Goal: Obtain resource: Download file/media

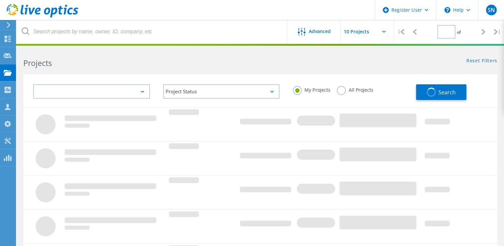
type input "1"
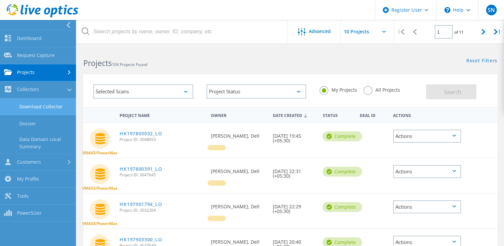
click at [50, 108] on link "Download Collector" at bounding box center [38, 106] width 76 height 17
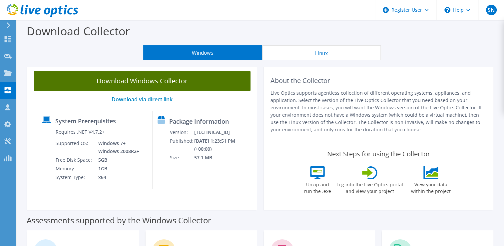
click at [174, 80] on link "Download Windows Collector" at bounding box center [142, 81] width 217 height 20
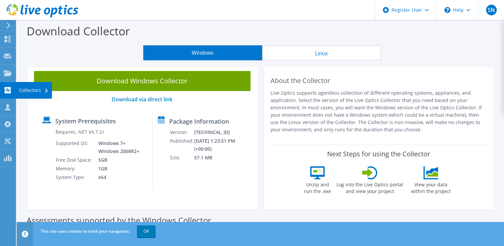
click at [9, 87] on use at bounding box center [8, 90] width 6 height 6
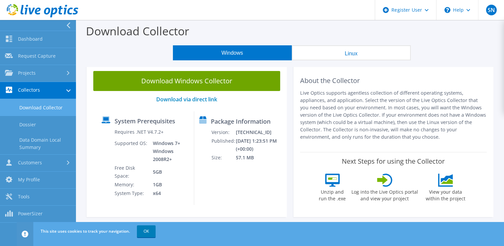
click at [44, 106] on link "Download Collector" at bounding box center [38, 107] width 76 height 17
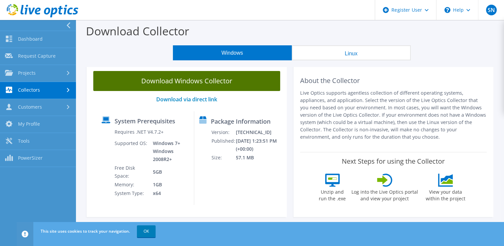
click at [223, 83] on link "Download Windows Collector" at bounding box center [186, 81] width 187 height 20
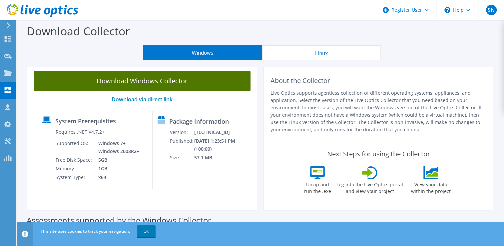
click at [216, 83] on link "Download Windows Collector" at bounding box center [142, 81] width 217 height 20
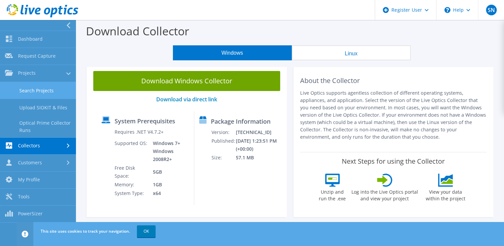
click at [41, 93] on link "Search Projects" at bounding box center [38, 90] width 76 height 17
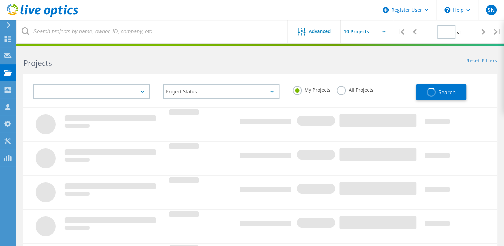
type input "1"
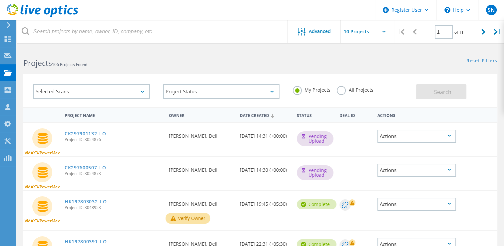
click at [342, 92] on label "All Projects" at bounding box center [355, 89] width 36 height 6
click at [0, 0] on input "All Projects" at bounding box center [0, 0] width 0 height 0
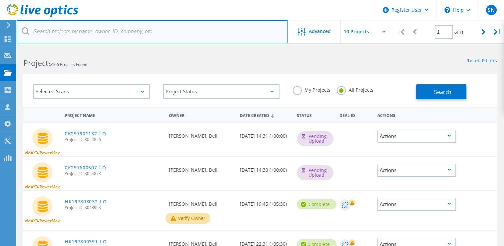
click at [189, 40] on input "text" at bounding box center [152, 31] width 271 height 23
paste input "CKM00201902371"
type input "CKM00201902371"
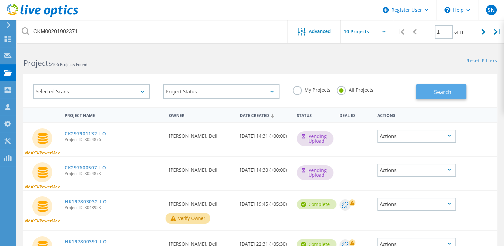
click at [455, 91] on button "Search" at bounding box center [441, 91] width 50 height 15
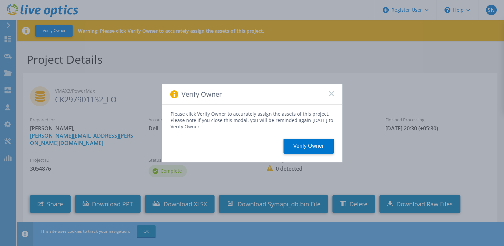
click at [330, 92] on rect at bounding box center [332, 94] width 6 height 6
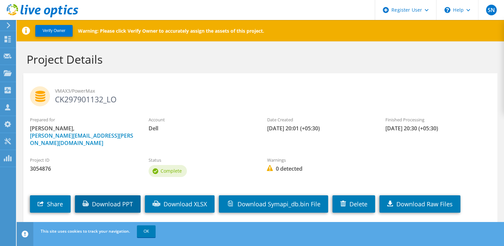
click at [109, 196] on link "Download PPT" at bounding box center [108, 203] width 66 height 17
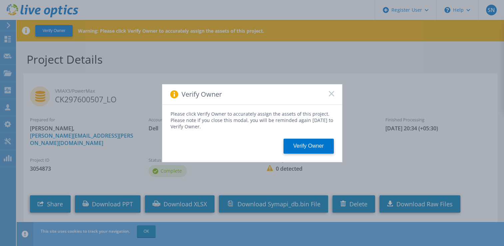
click at [121, 198] on div "Verify Owner Please click Verify Owner to accurately assign the assets of this …" at bounding box center [252, 123] width 504 height 246
click at [333, 91] on div "Verify Owner" at bounding box center [252, 94] width 180 height 20
click at [331, 93] on icon at bounding box center [331, 93] width 5 height 5
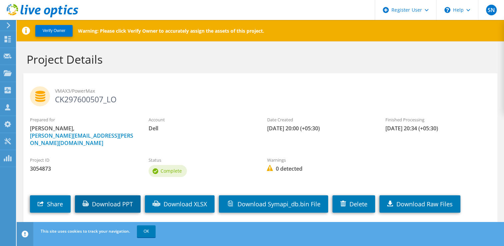
click at [131, 195] on link "Download PPT" at bounding box center [108, 203] width 66 height 17
click at [213, 75] on section "VMAX3/PowerMax CK297600507_LO Prepared for [PERSON_NAME], [PERSON_NAME][EMAIL_A…" at bounding box center [260, 147] width 474 height 149
